Goal: Download file/media

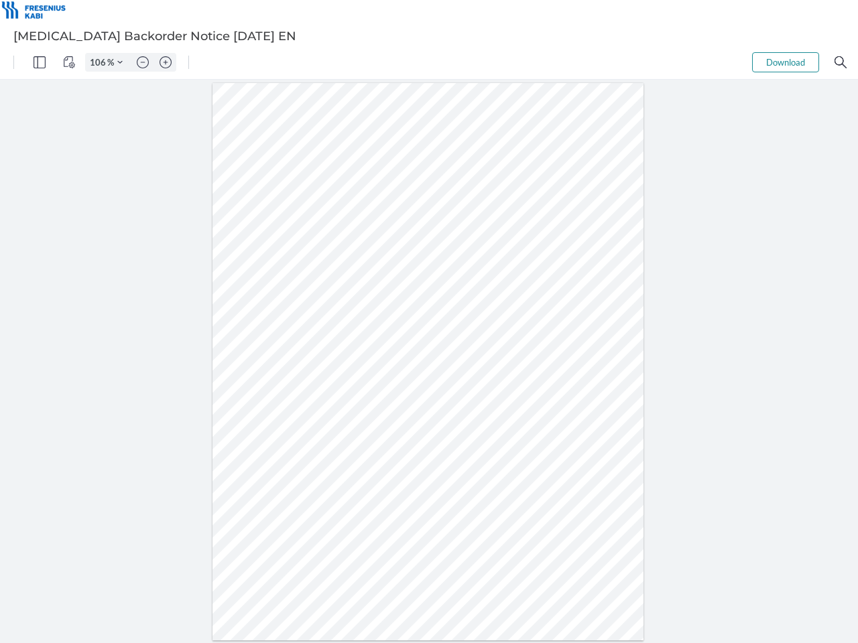
click at [40, 62] on img "Panel" at bounding box center [39, 62] width 12 height 12
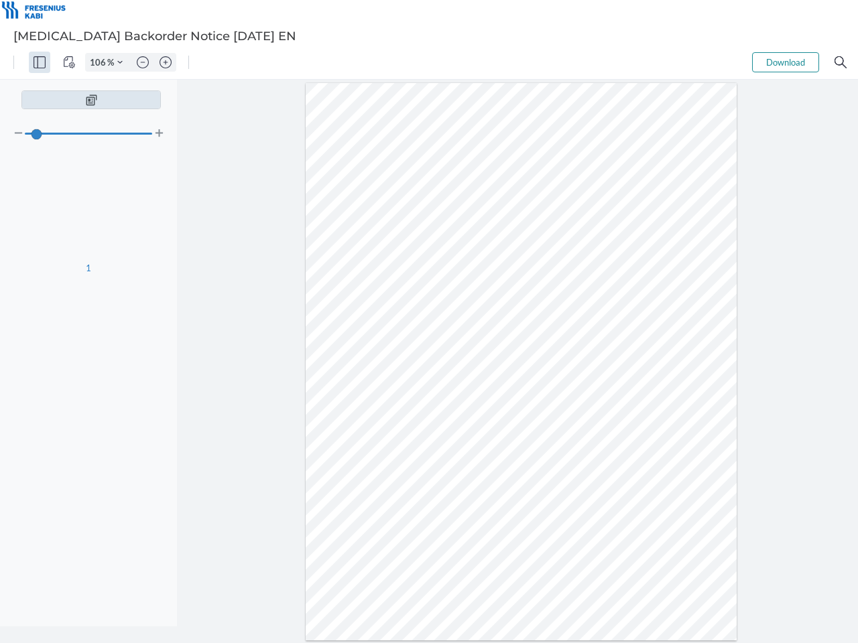
click at [69, 62] on img "View Controls" at bounding box center [69, 62] width 12 height 12
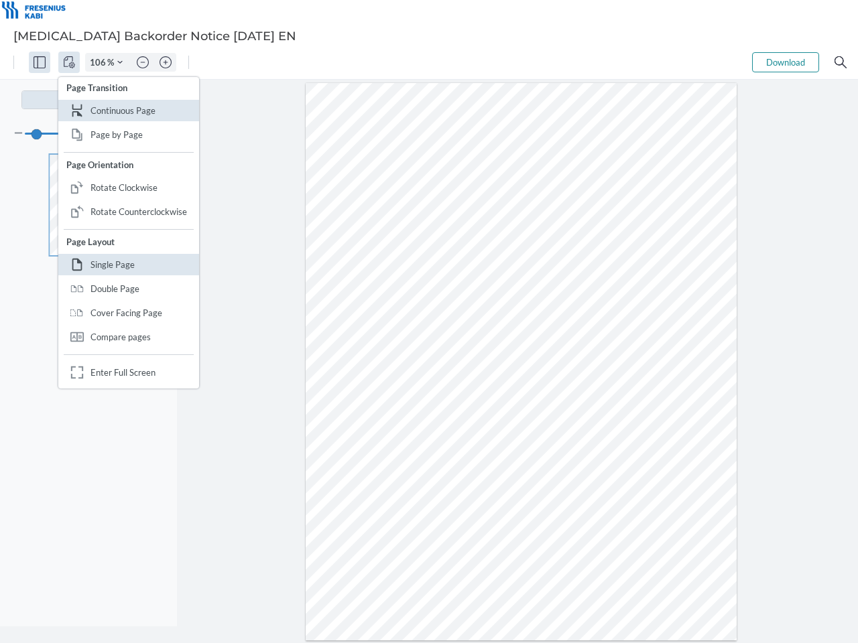
click at [100, 62] on input "106" at bounding box center [96, 62] width 21 height 12
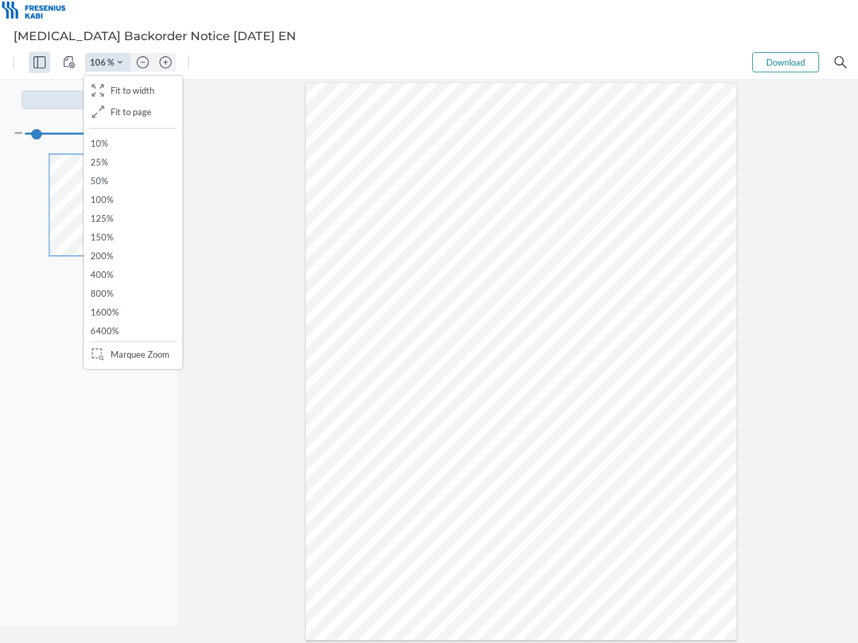
click at [120, 62] on img "Zoom Controls" at bounding box center [119, 62] width 5 height 5
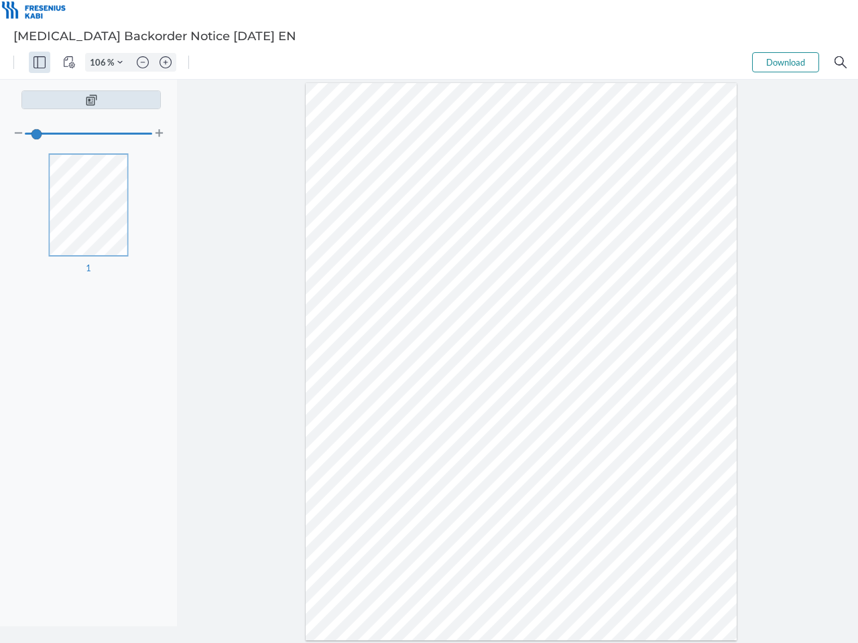
click at [143, 62] on img "Zoom out" at bounding box center [143, 62] width 12 height 12
click at [165, 62] on img "Zoom in" at bounding box center [165, 62] width 12 height 12
type input "106"
click at [785, 62] on button "Download" at bounding box center [785, 62] width 67 height 20
click at [840, 62] on img "Search" at bounding box center [840, 62] width 12 height 12
